Goal: Task Accomplishment & Management: Manage account settings

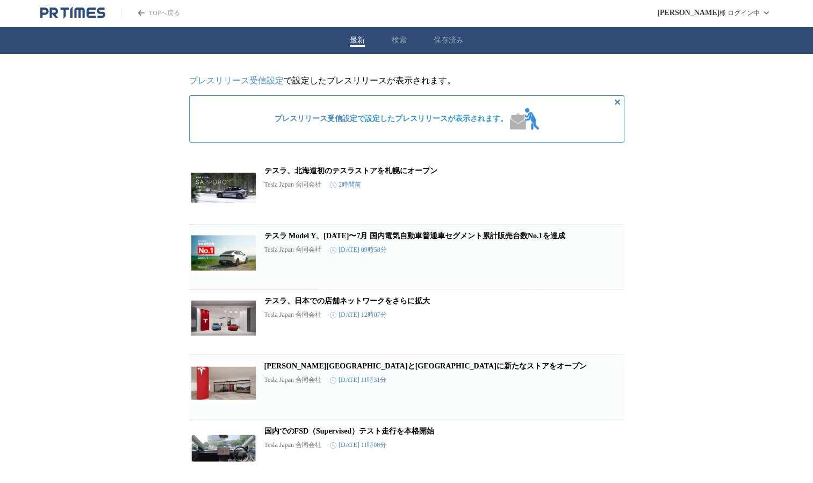
click at [272, 81] on link "プレスリリース受信設定" at bounding box center [236, 80] width 95 height 9
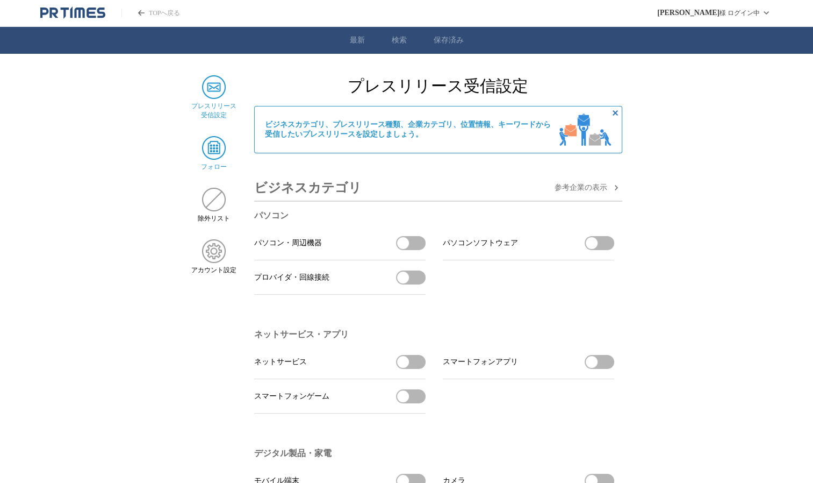
click at [212, 151] on img at bounding box center [214, 148] width 24 height 24
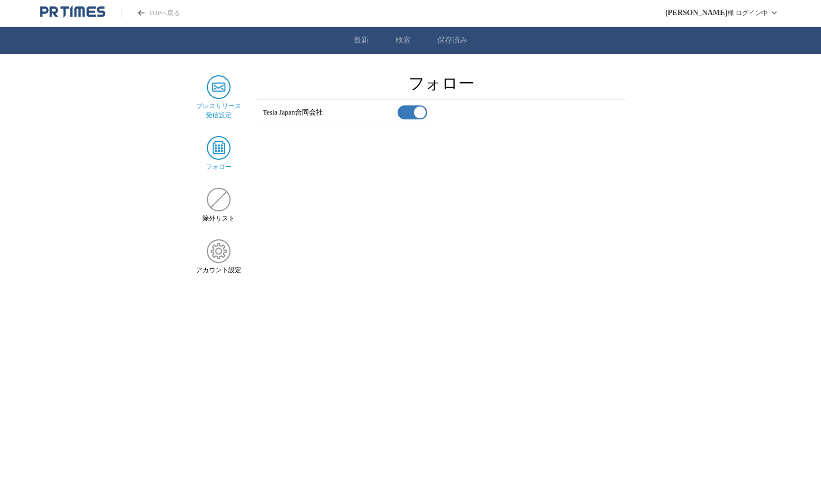
click at [219, 98] on img at bounding box center [219, 87] width 24 height 24
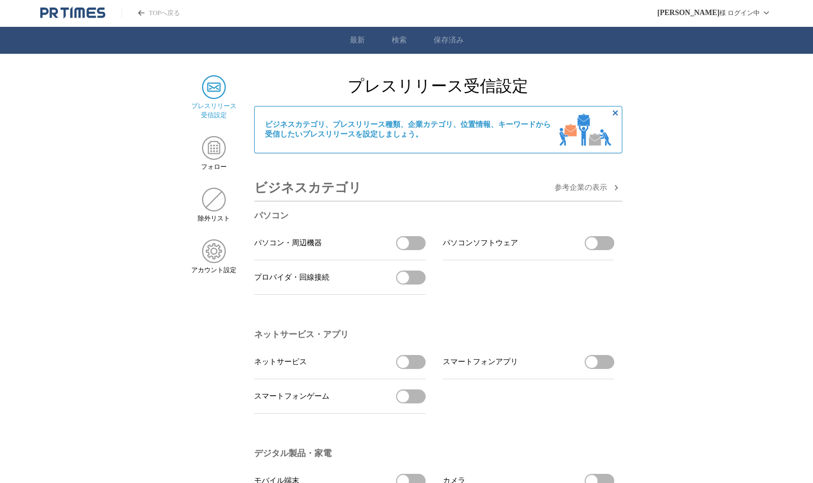
click at [583, 188] on span "参考企業の 表示" at bounding box center [581, 188] width 53 height 10
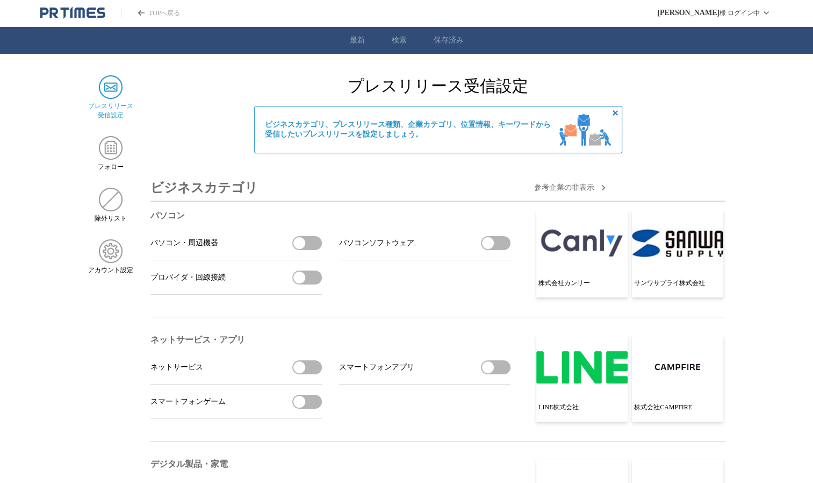
click at [568, 189] on span "参考企業の 非 表示" at bounding box center [564, 188] width 60 height 10
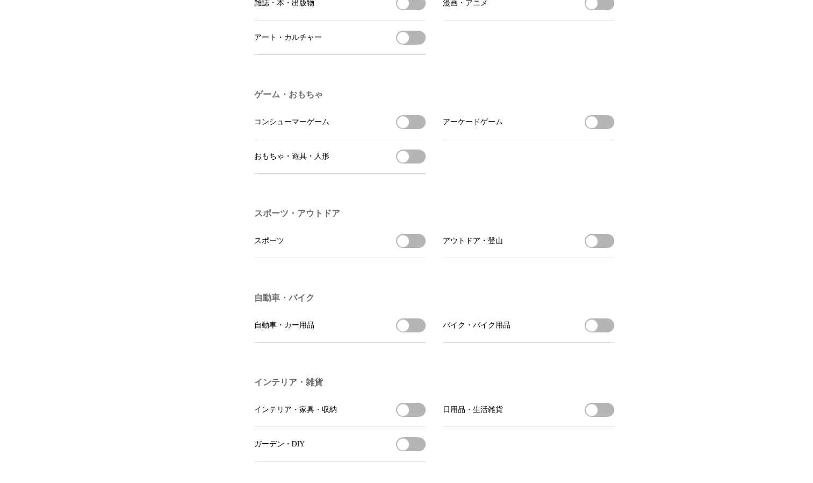
scroll to position [1129, 0]
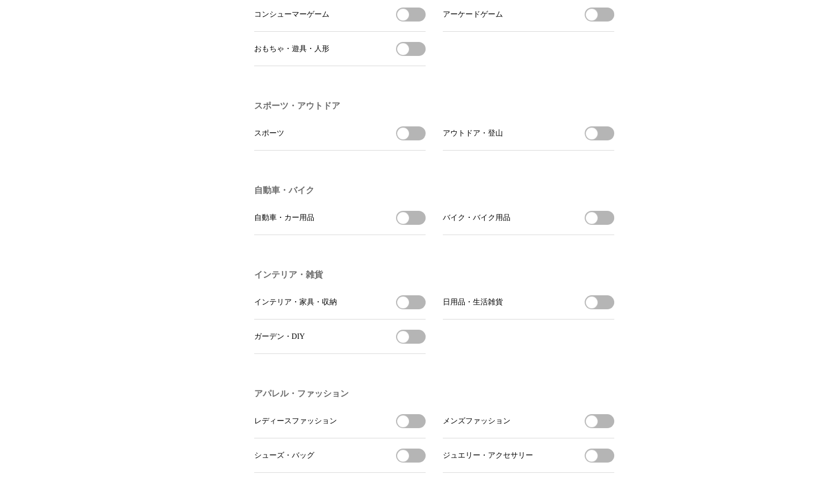
click at [403, 224] on span "button" at bounding box center [403, 218] width 12 height 12
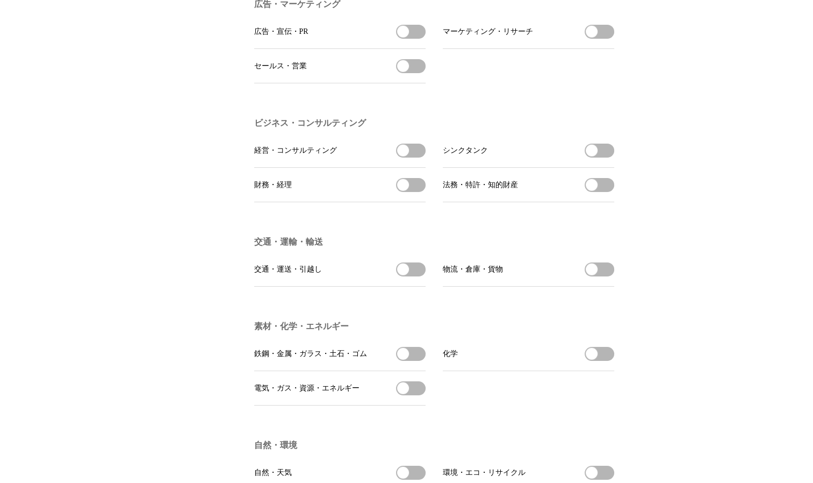
scroll to position [2742, 0]
click at [409, 275] on button "交通・運送・引越しを受信する" at bounding box center [411, 268] width 30 height 14
click at [421, 274] on span "button" at bounding box center [418, 268] width 12 height 12
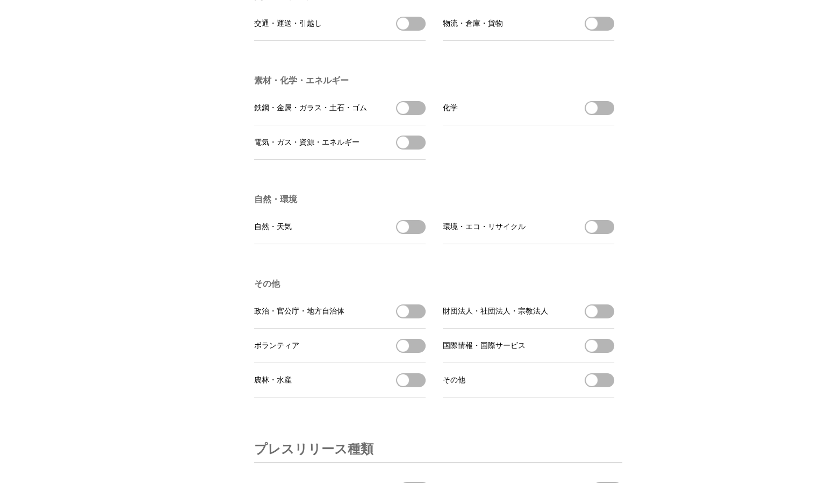
scroll to position [3010, 0]
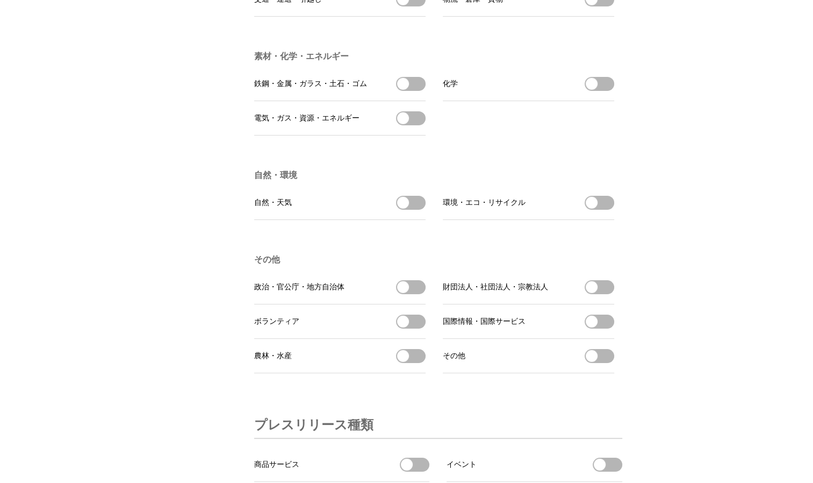
click at [605, 210] on button "環境・エコ・リサイクルを受信する" at bounding box center [600, 203] width 30 height 14
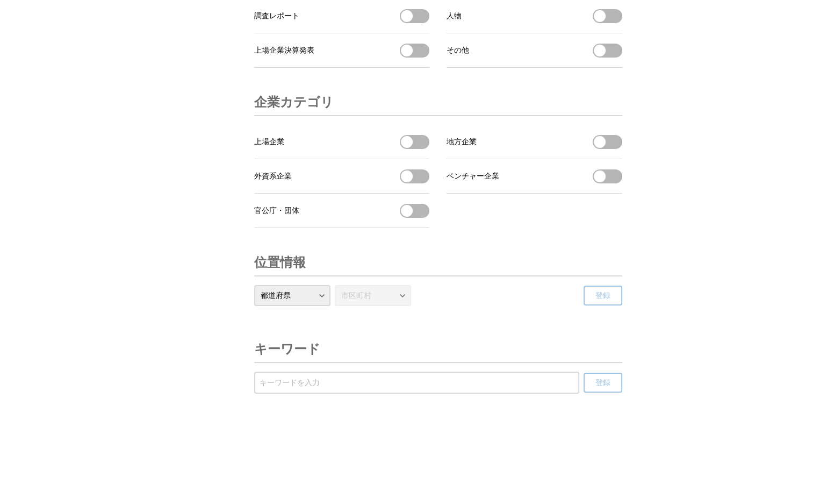
scroll to position [3574, 0]
click at [328, 381] on input "受信するキーワードを登録する" at bounding box center [417, 383] width 314 height 12
click at [366, 375] on div at bounding box center [416, 382] width 325 height 22
click at [360, 383] on input "受信するキーワードを登録する" at bounding box center [417, 383] width 314 height 12
type input "輸入車"
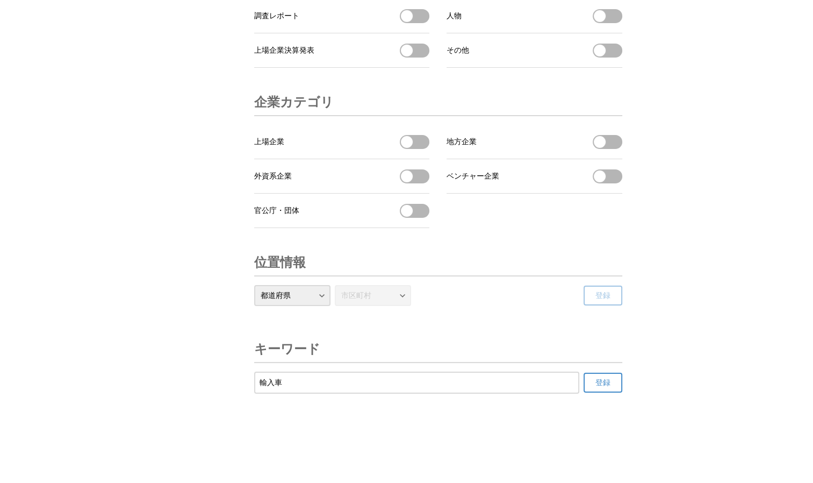
click at [584, 373] on button "登録" at bounding box center [603, 383] width 39 height 20
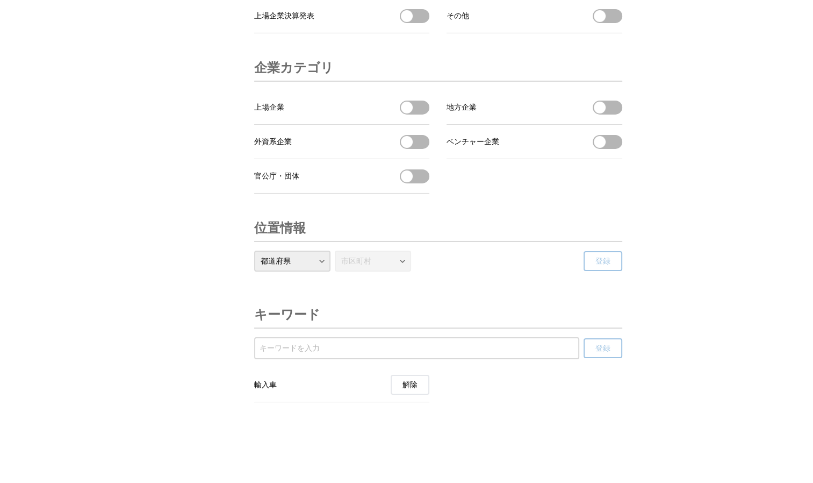
click at [398, 359] on div at bounding box center [416, 348] width 325 height 22
click at [447, 354] on input "受信するキーワードを登録する" at bounding box center [417, 348] width 314 height 12
type input "補修部品"
click at [584, 338] on button "登録" at bounding box center [603, 348] width 39 height 20
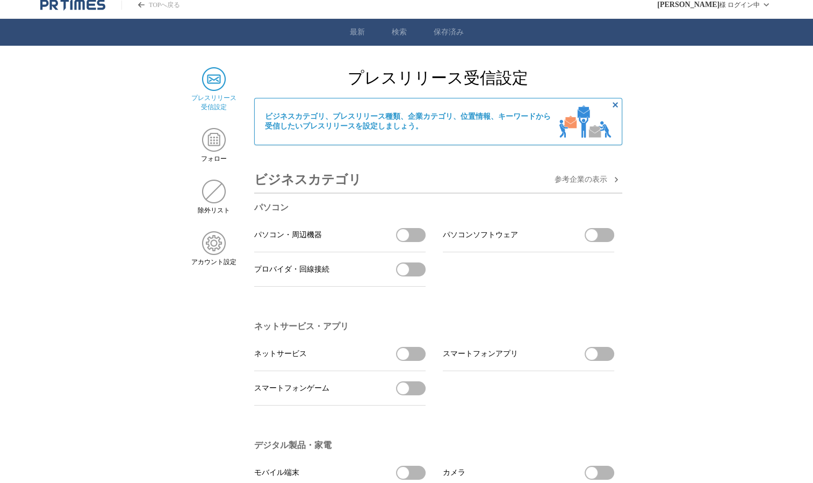
scroll to position [0, 0]
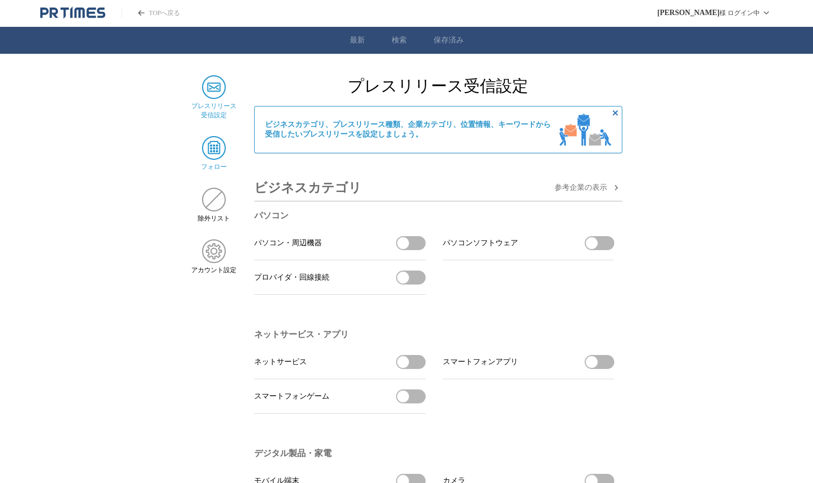
click at [212, 149] on img at bounding box center [214, 148] width 24 height 24
